Goal: Navigation & Orientation: Find specific page/section

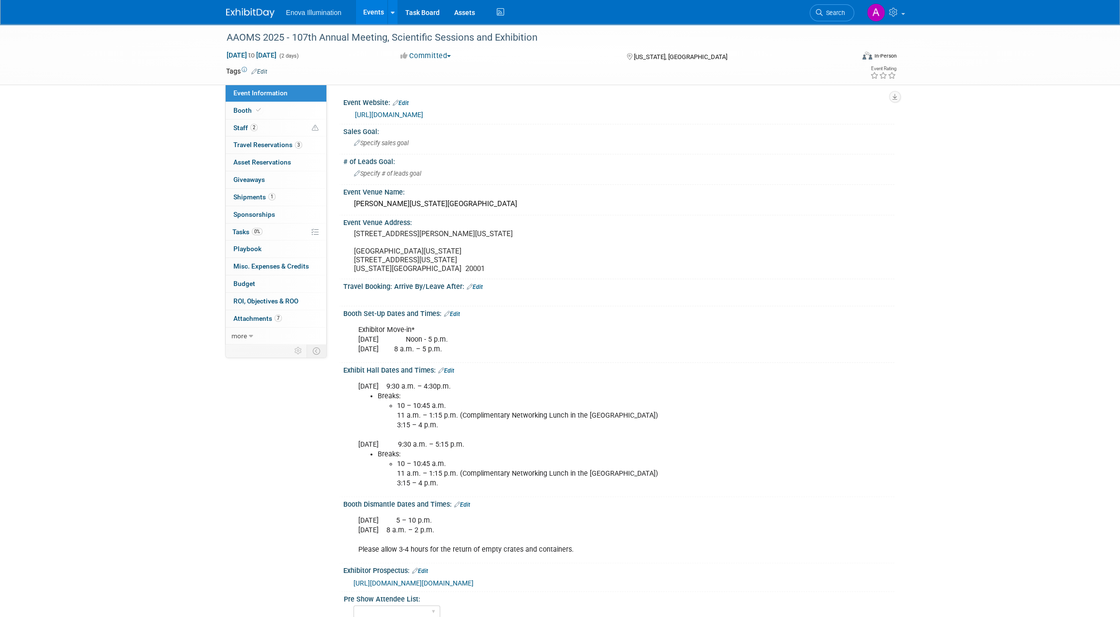
click at [327, 16] on ul "Enova Illumination Events Add Event Bulk Upload Events Shareable Event Boards R…" at bounding box center [396, 12] width 220 height 24
click at [377, 15] on link "Events" at bounding box center [373, 12] width 35 height 24
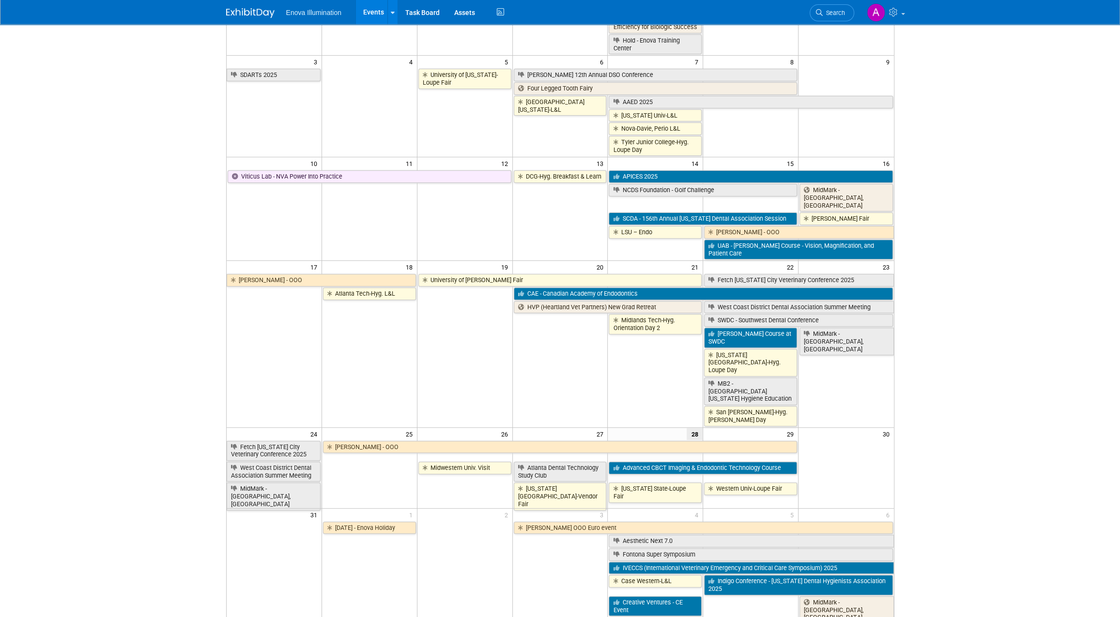
scroll to position [268, 0]
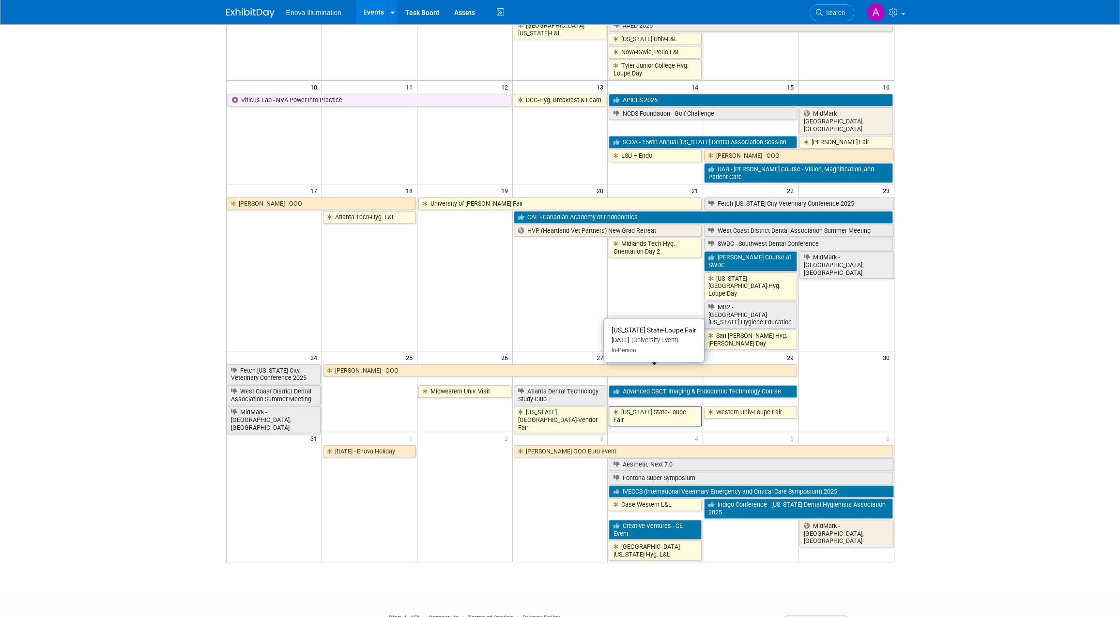
click at [663, 406] on link "[US_STATE] State-Loupe Fair" at bounding box center [655, 416] width 93 height 20
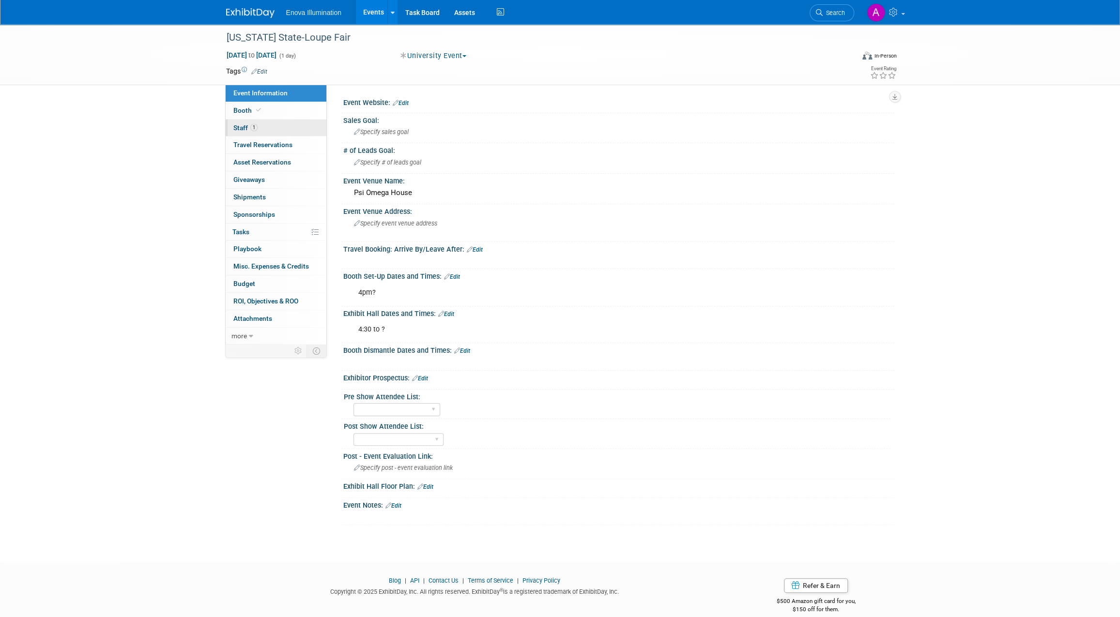
click at [263, 123] on link "1 Staff 1" at bounding box center [276, 128] width 101 height 17
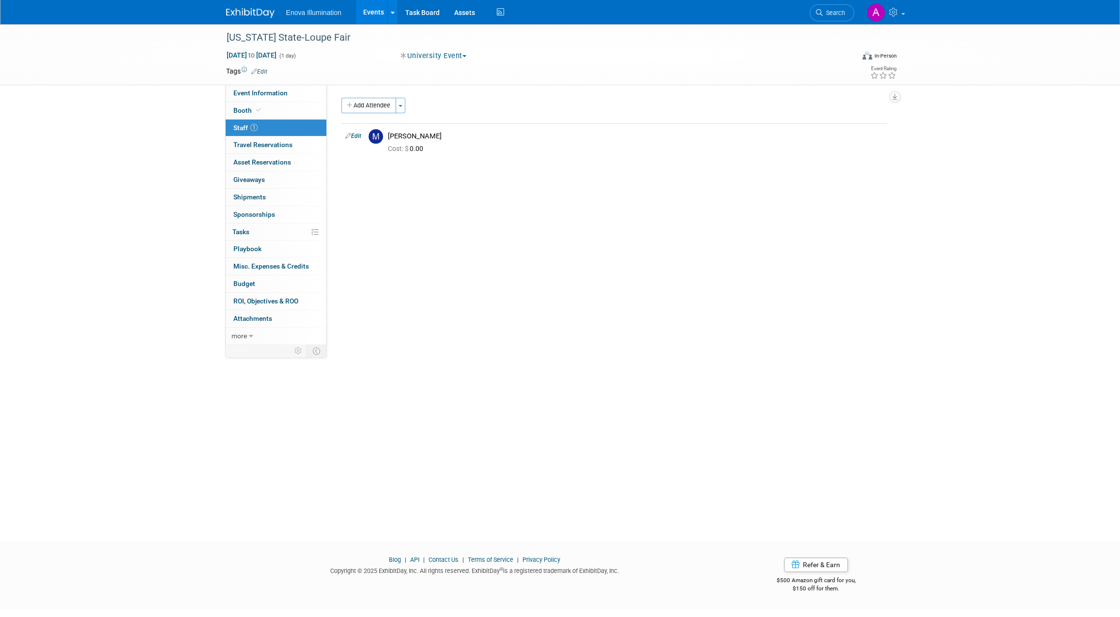
click at [376, 10] on link "Events" at bounding box center [373, 12] width 35 height 24
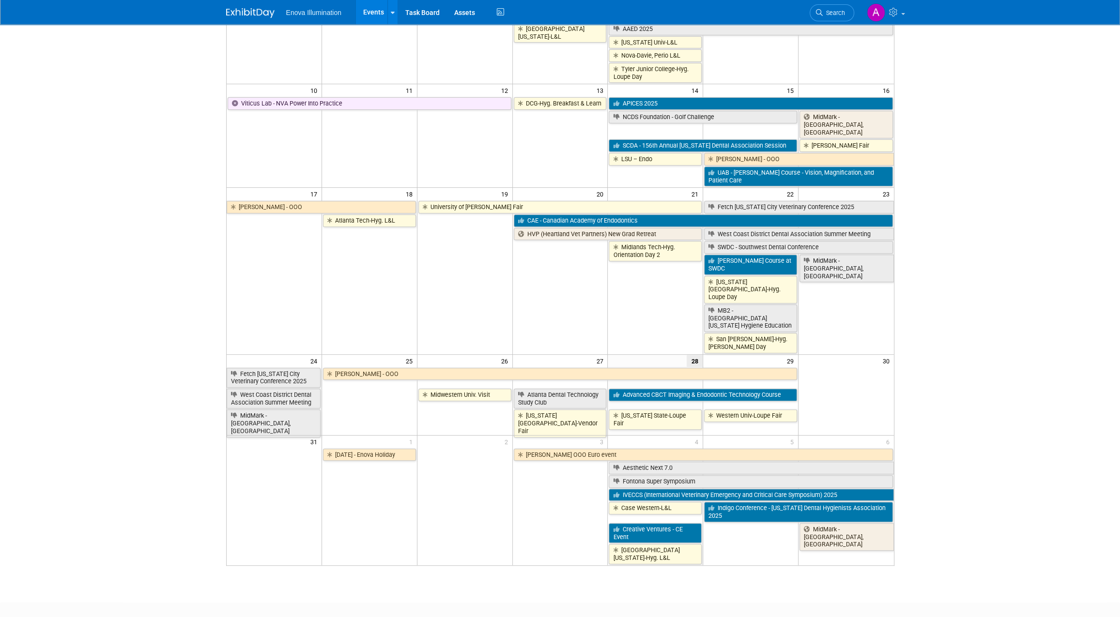
scroll to position [268, 0]
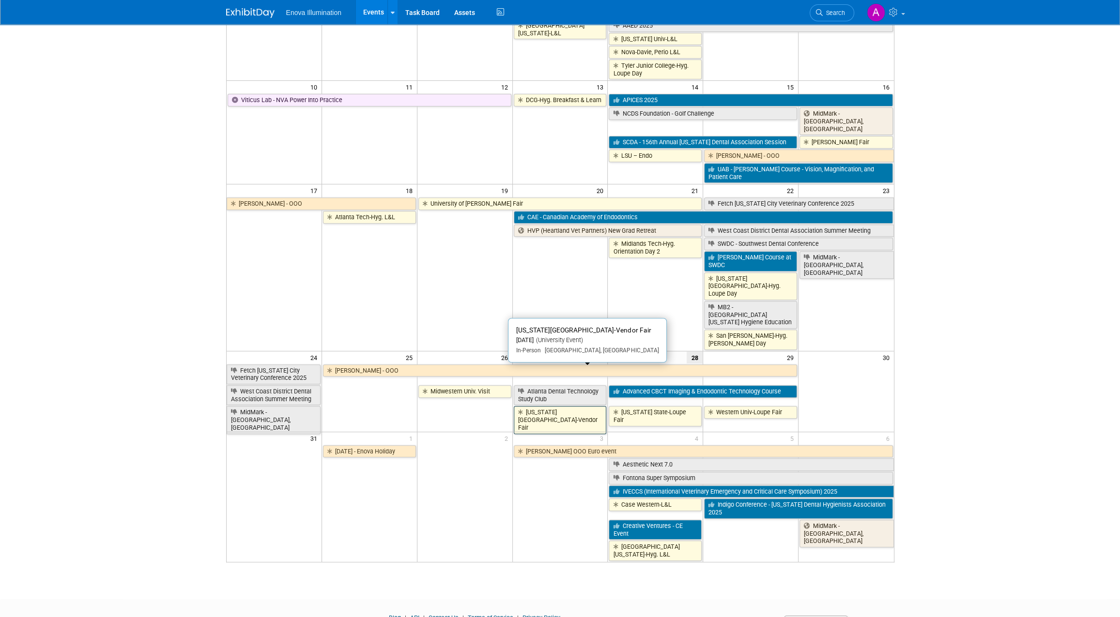
click at [571, 406] on link "Ohio State Univ-Vendor Fair" at bounding box center [560, 420] width 93 height 28
